Goal: Download file/media

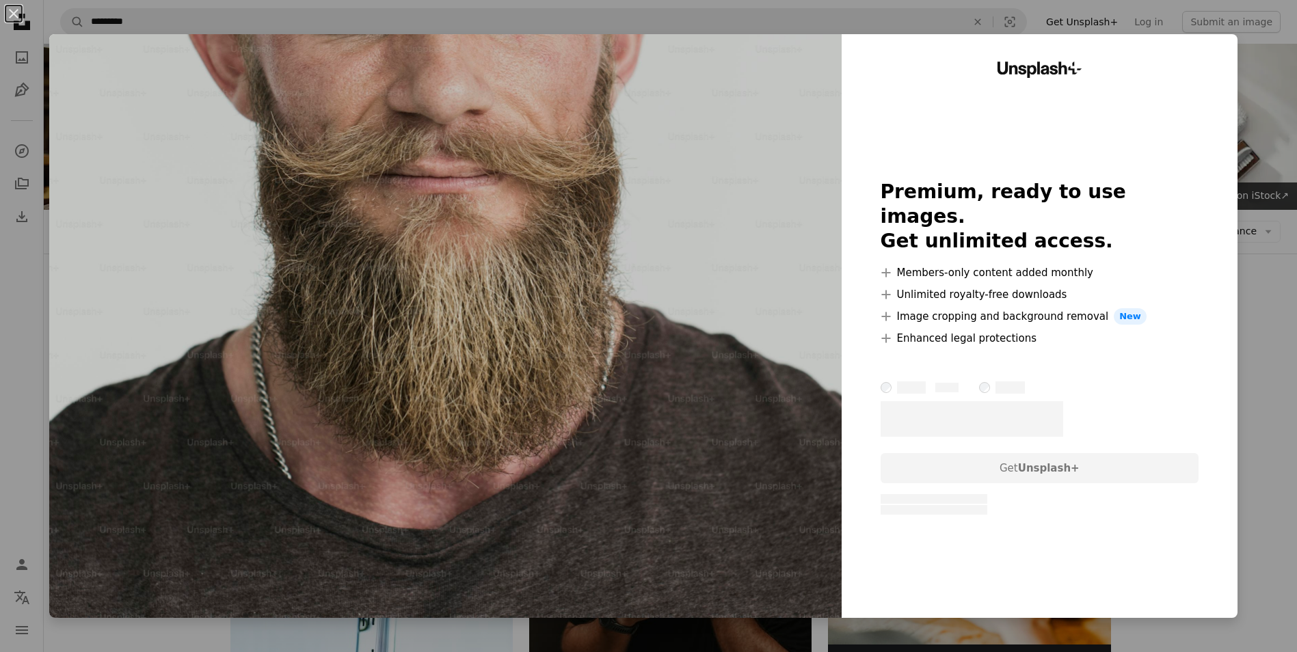
scroll to position [1231, 0]
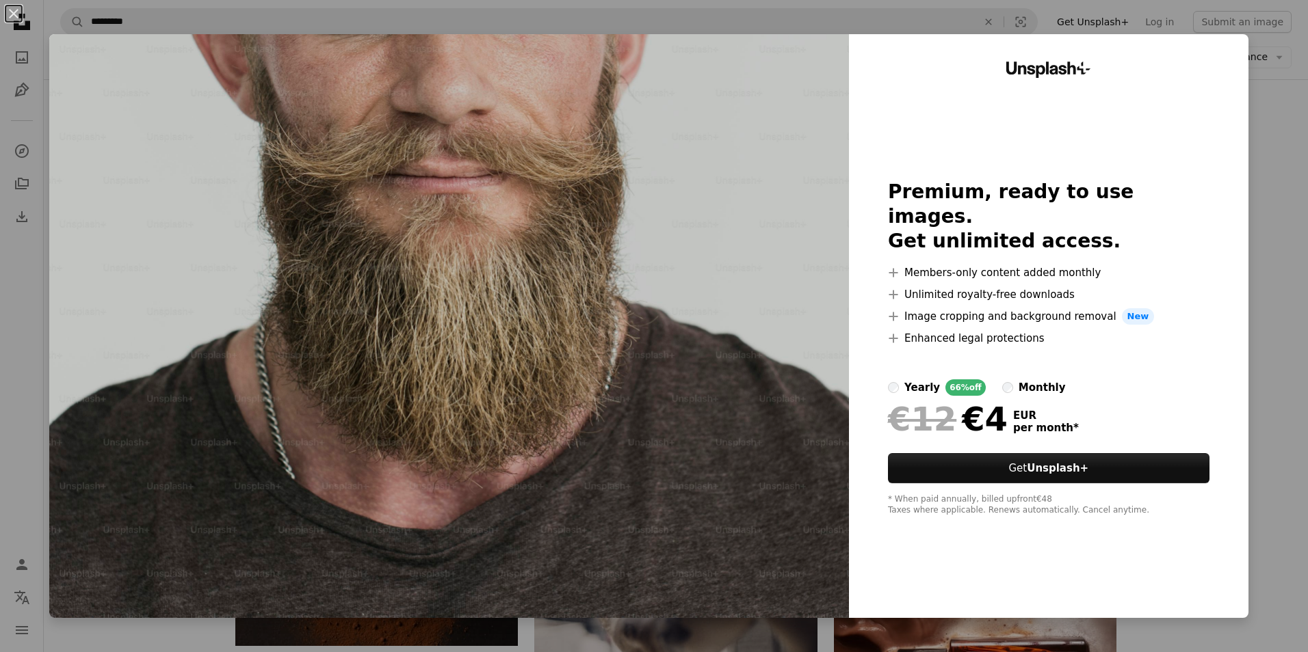
click at [1234, 391] on div "Unsplash+ Premium, ready to use images. Get unlimited access. A plus sign Membe…" at bounding box center [1048, 326] width 399 height 584
click at [1250, 382] on div "An X shape Unsplash+ Premium, ready to use images. Get unlimited access. A plus…" at bounding box center [654, 326] width 1308 height 652
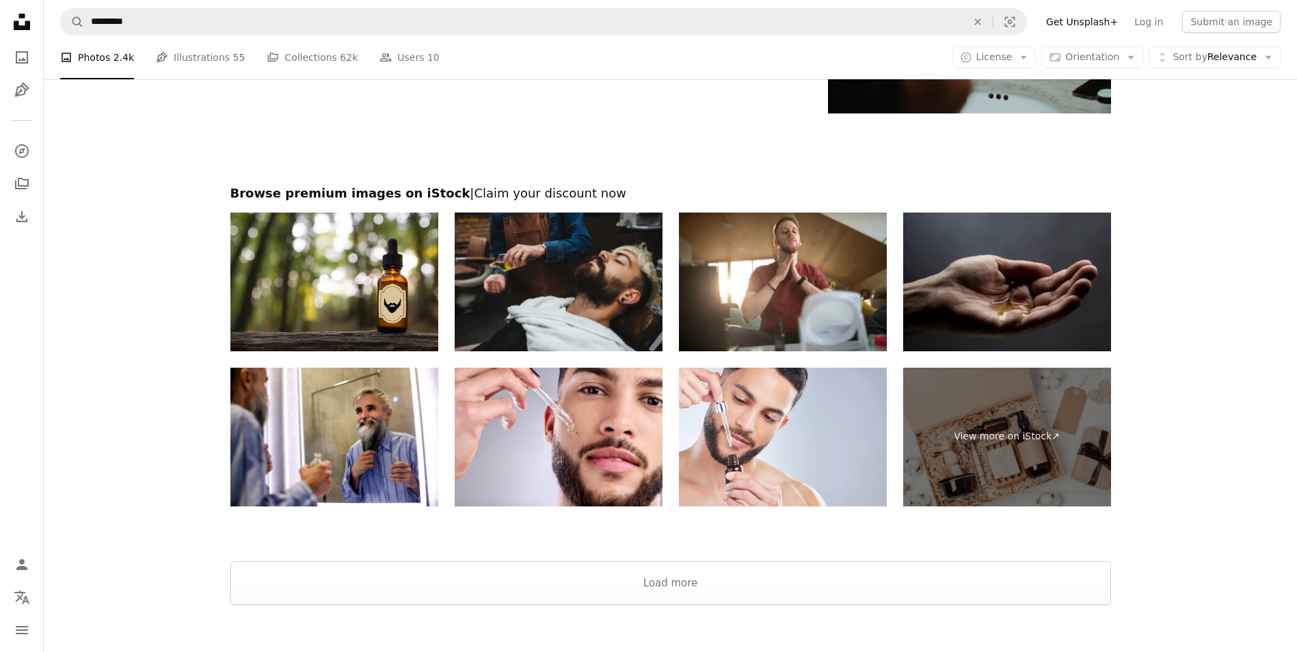
scroll to position [2787, 0]
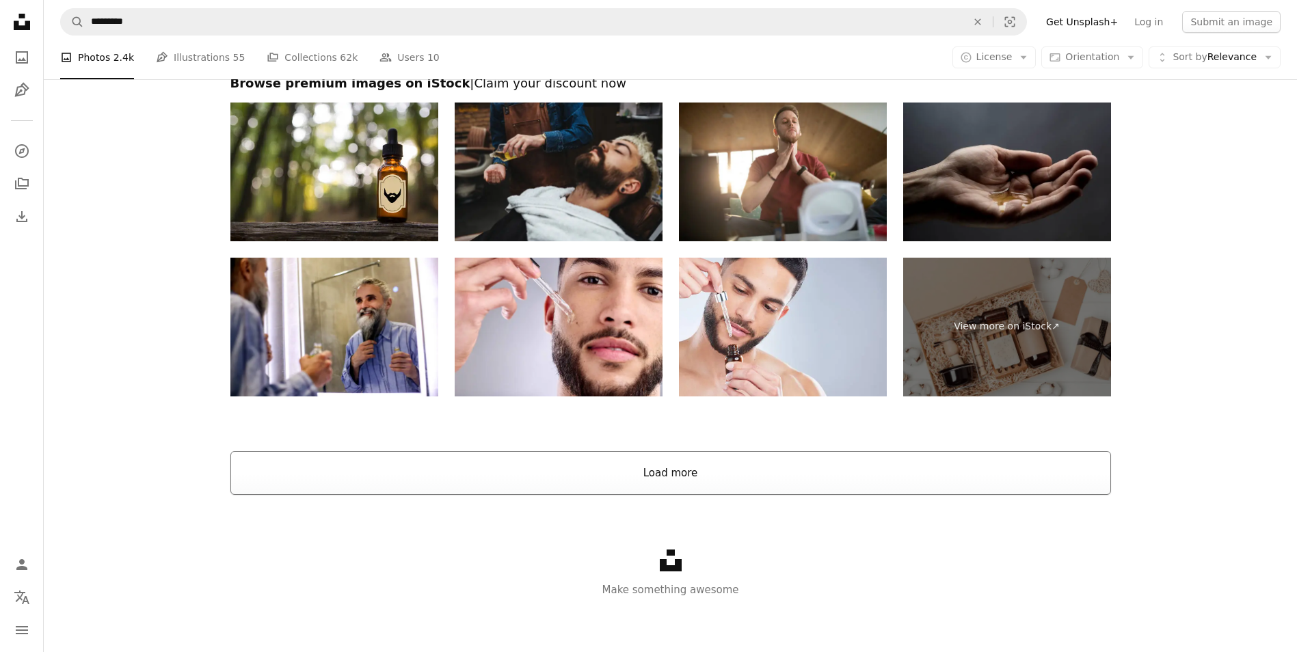
click at [713, 478] on button "Load more" at bounding box center [670, 473] width 881 height 44
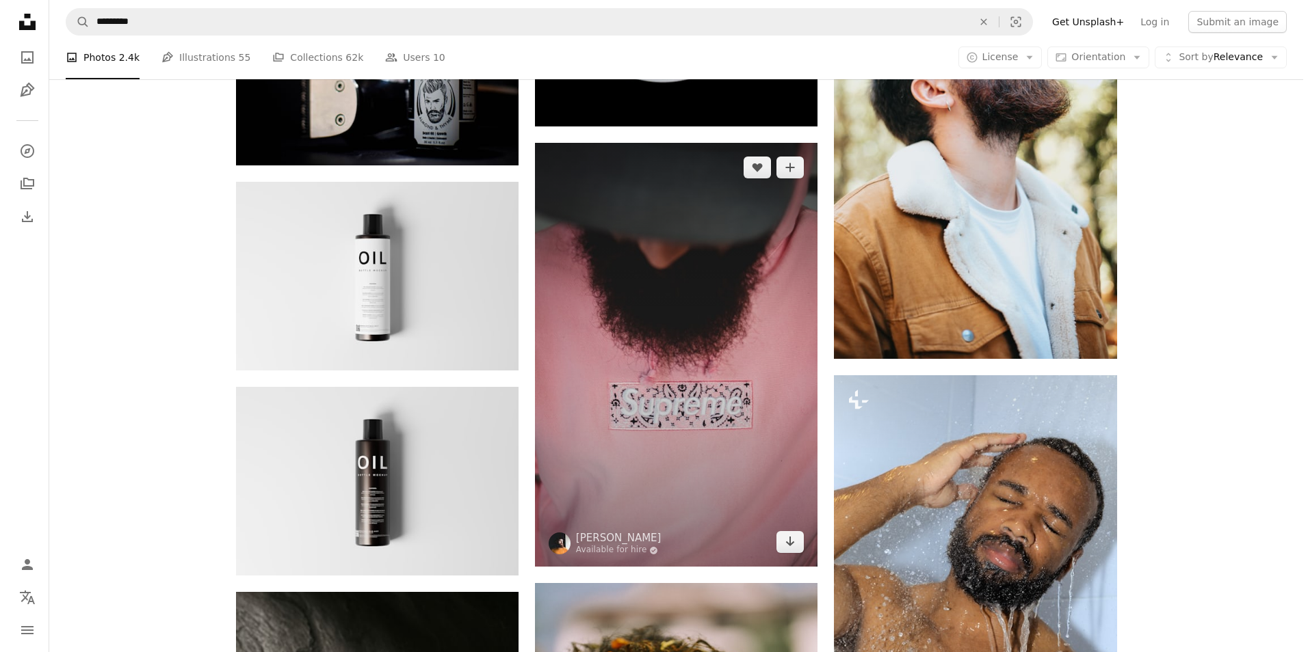
scroll to position [11268, 0]
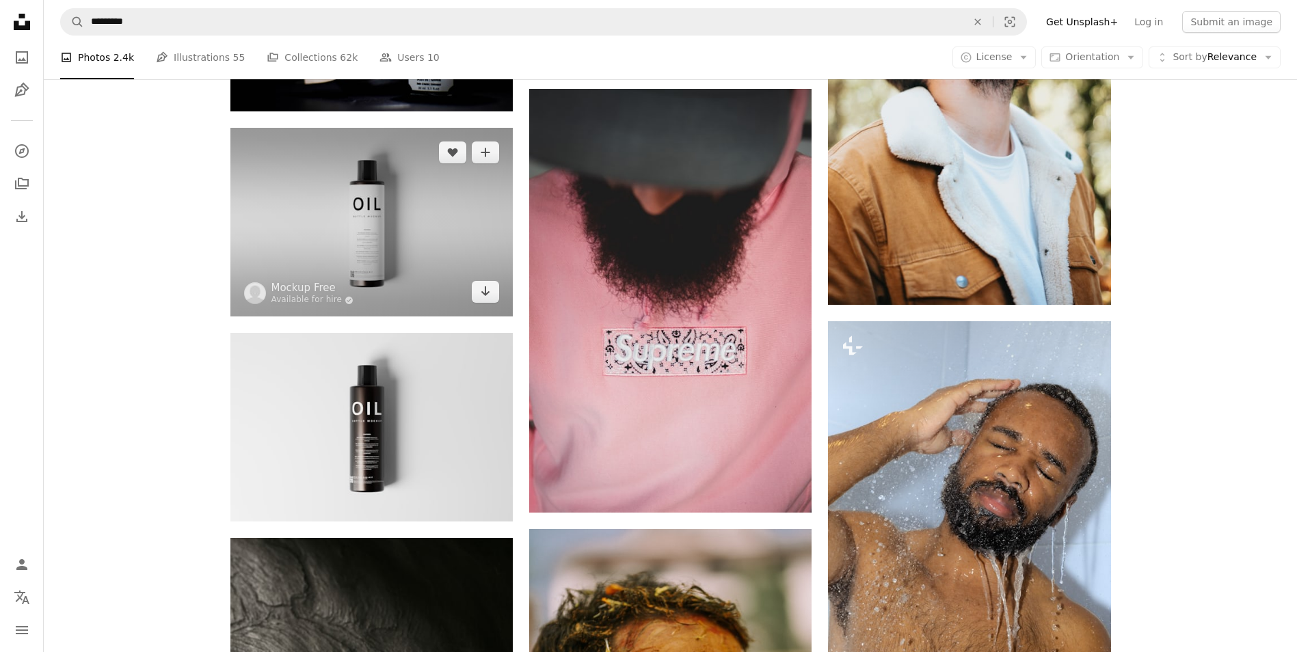
click at [366, 248] on img at bounding box center [371, 222] width 282 height 189
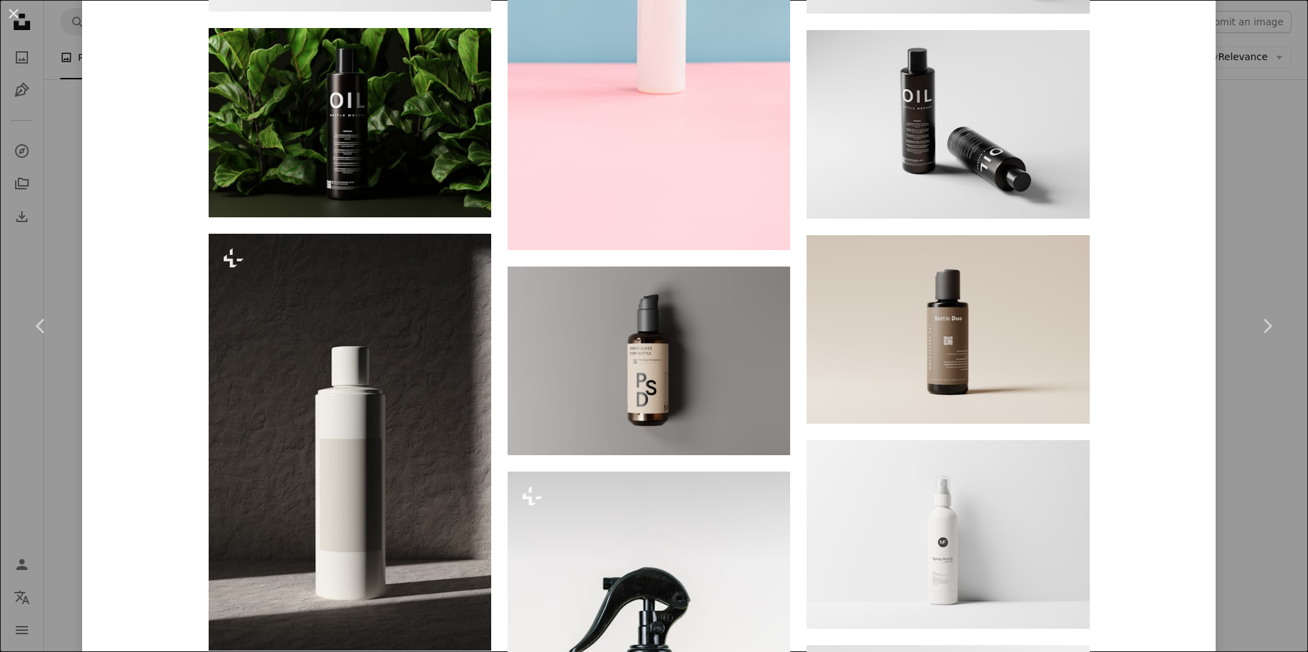
scroll to position [1847, 0]
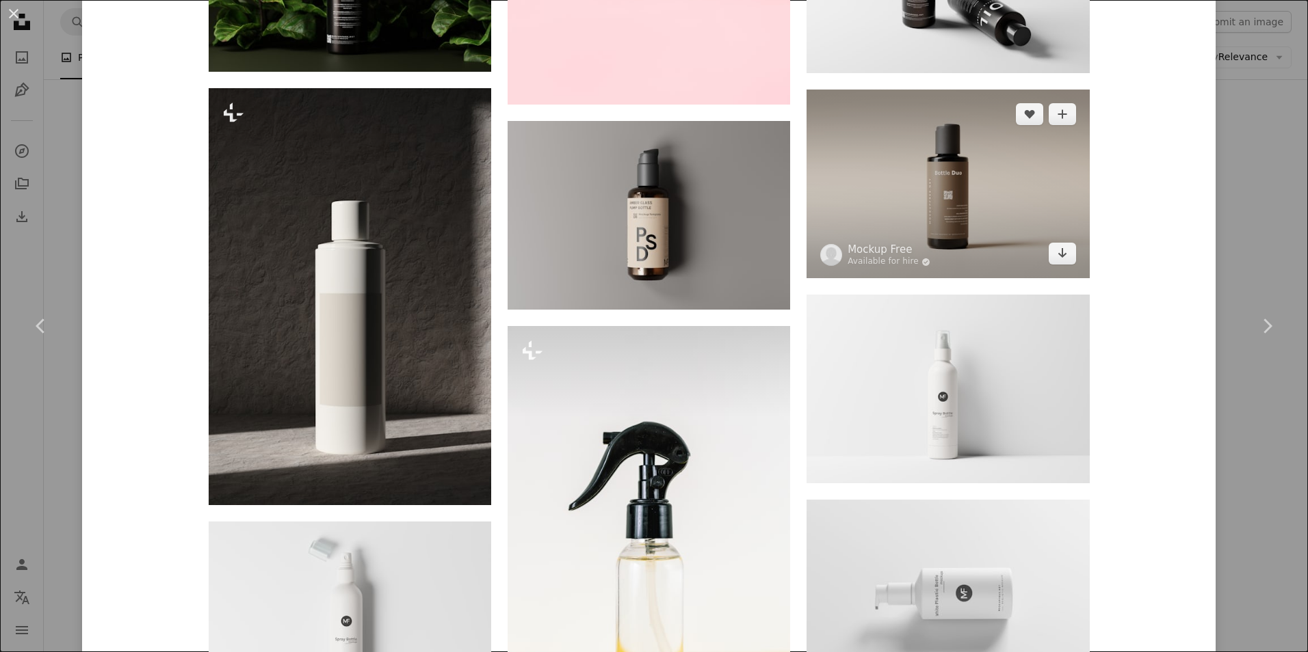
click at [962, 178] on img at bounding box center [947, 184] width 282 height 189
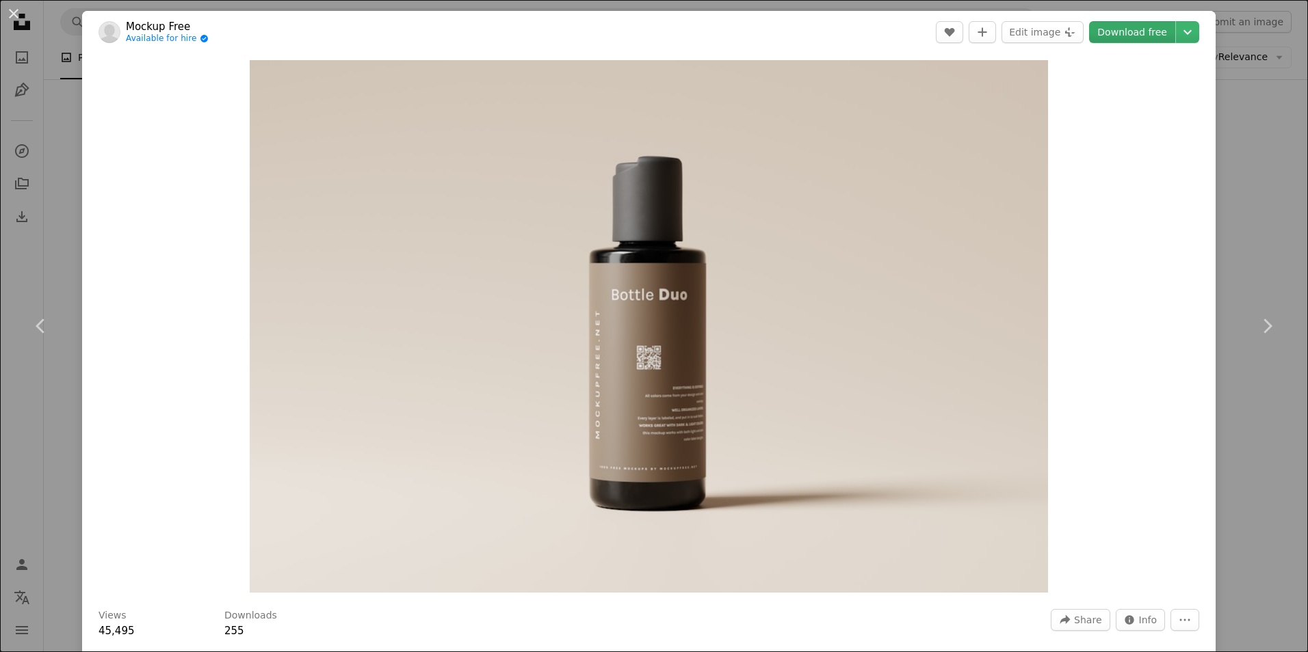
click at [1107, 34] on link "Download free" at bounding box center [1132, 32] width 86 height 22
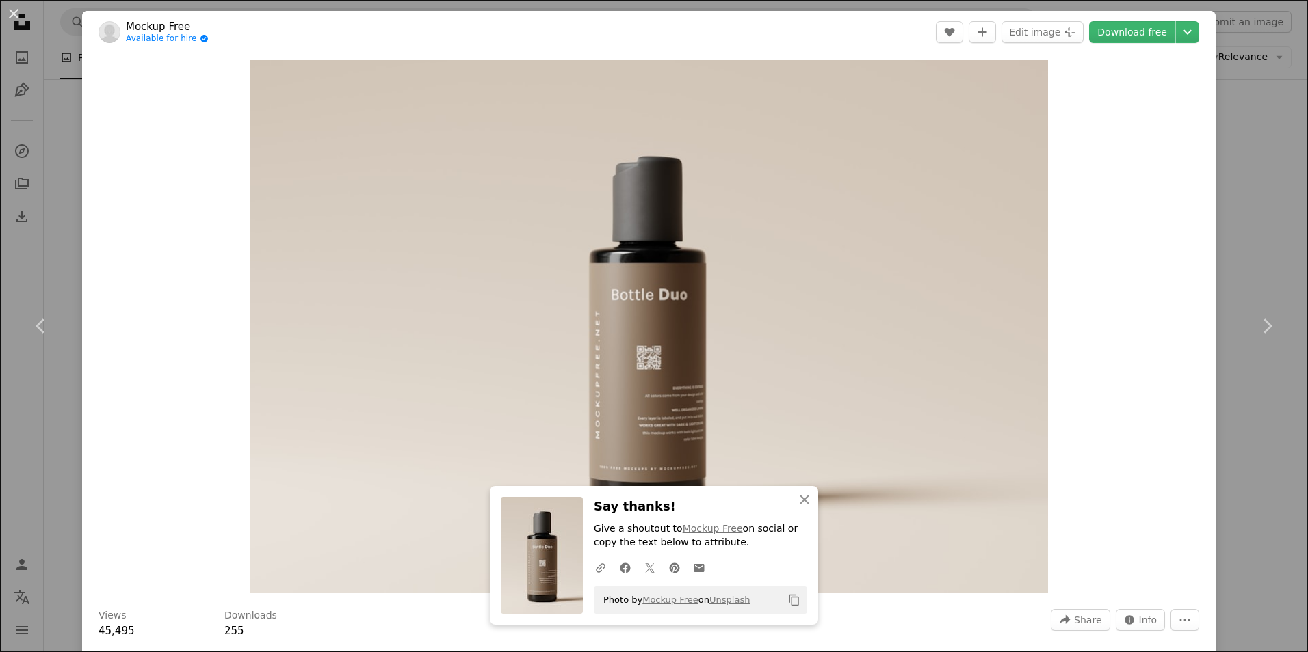
click at [1137, 499] on div "Zoom in" at bounding box center [648, 326] width 1133 height 546
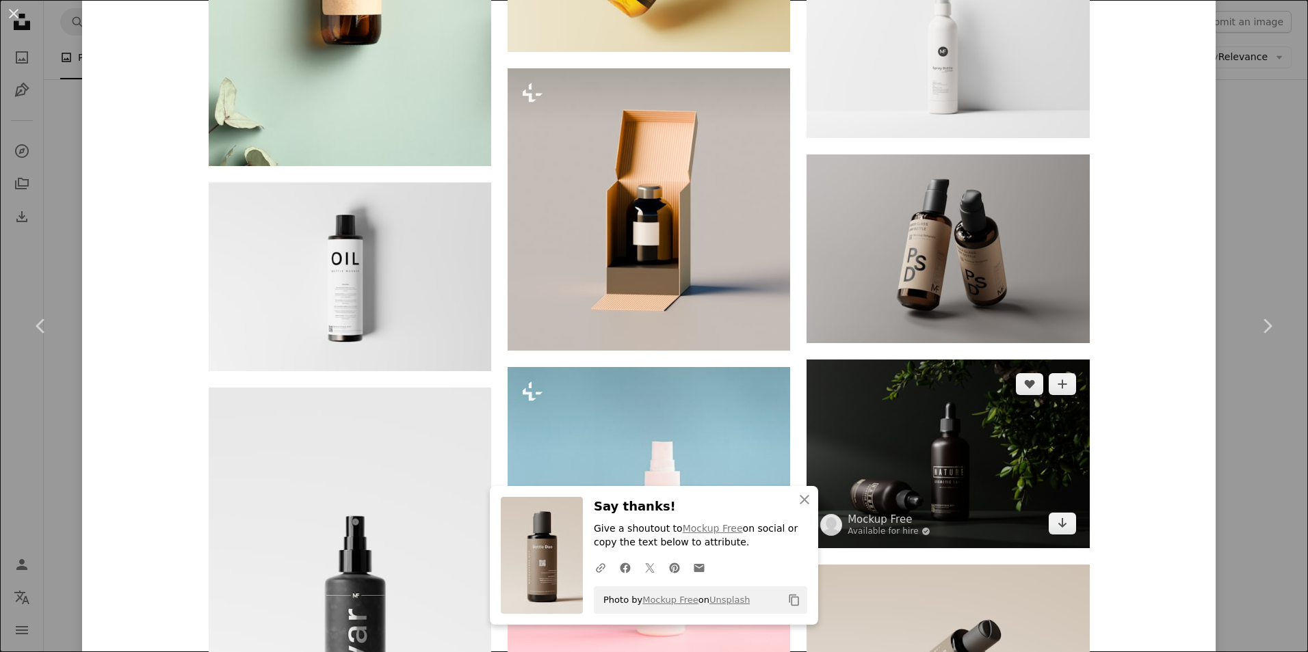
scroll to position [3078, 0]
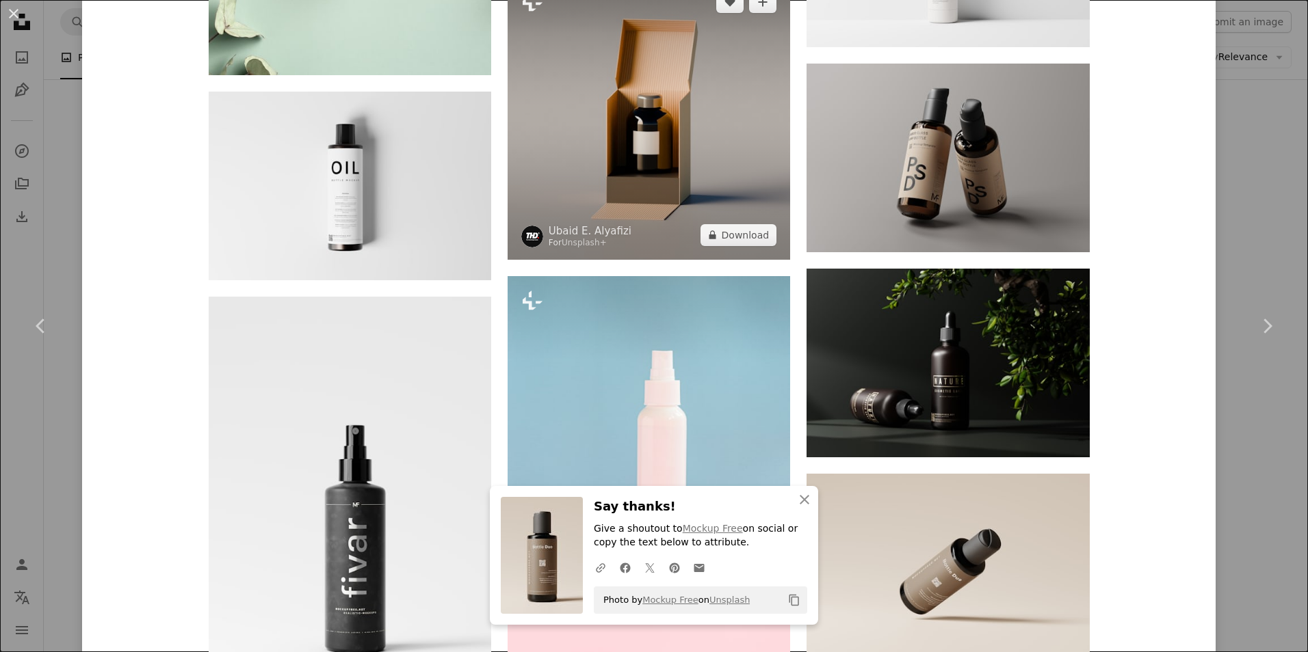
click at [641, 164] on img at bounding box center [648, 118] width 282 height 282
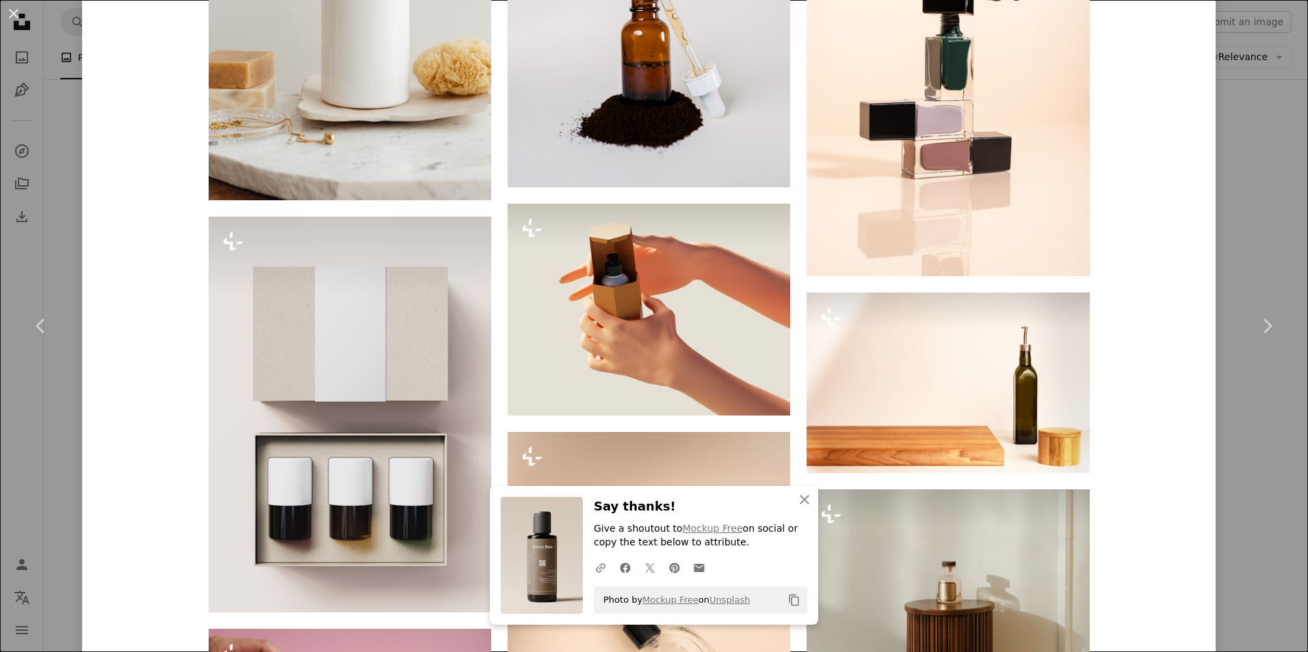
scroll to position [4104, 0]
